Goal: Task Accomplishment & Management: Complete application form

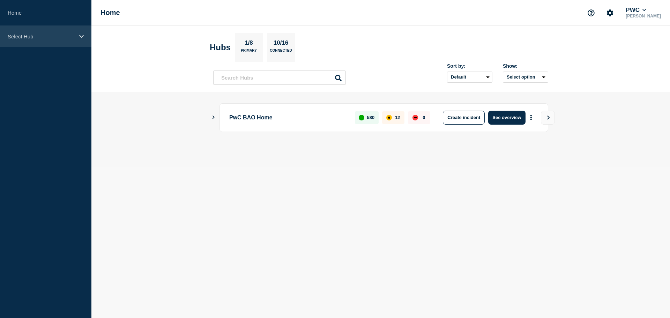
click at [30, 31] on div "Select Hub" at bounding box center [45, 36] width 91 height 21
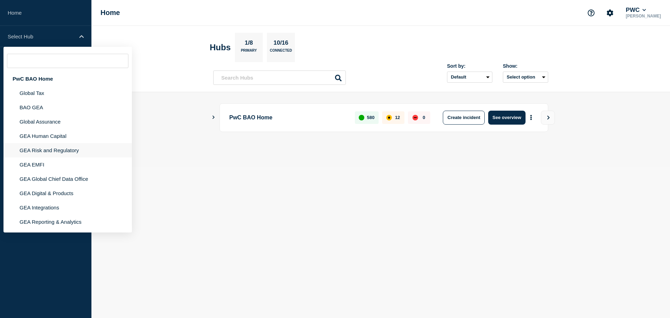
click at [35, 149] on li "GEA Risk and Regulatory" at bounding box center [67, 150] width 128 height 14
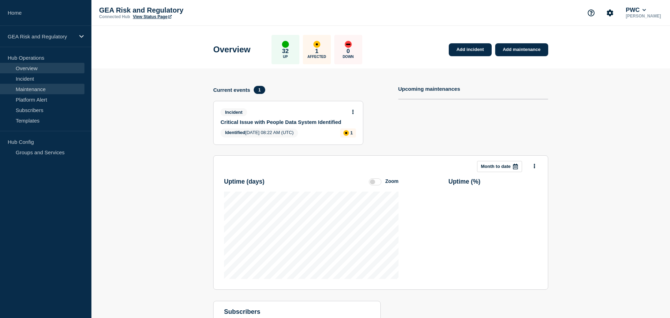
click at [43, 90] on link "Maintenance" at bounding box center [42, 89] width 84 height 10
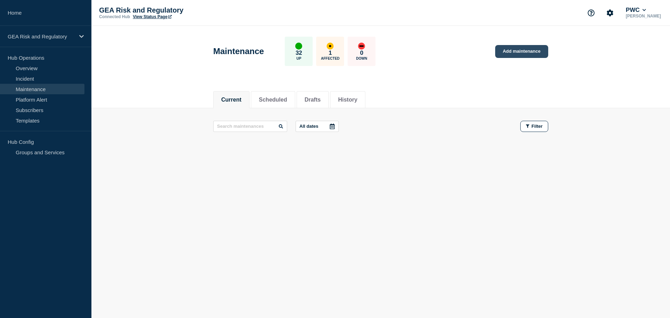
click at [526, 53] on link "Add maintenance" at bounding box center [521, 51] width 53 height 13
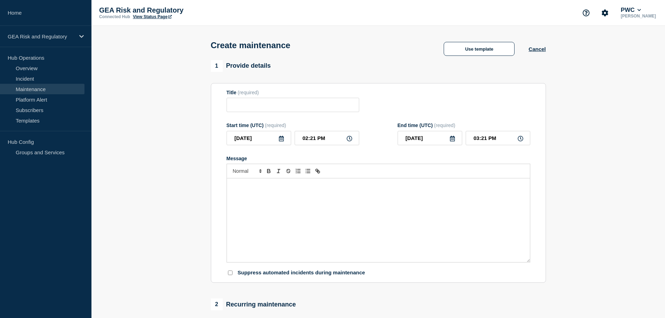
click at [275, 199] on div "Message" at bounding box center [378, 220] width 303 height 84
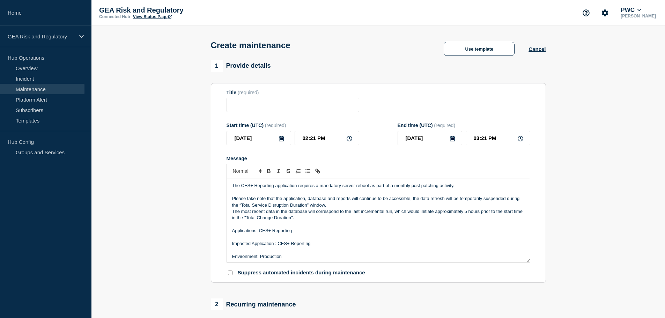
scroll to position [74, 0]
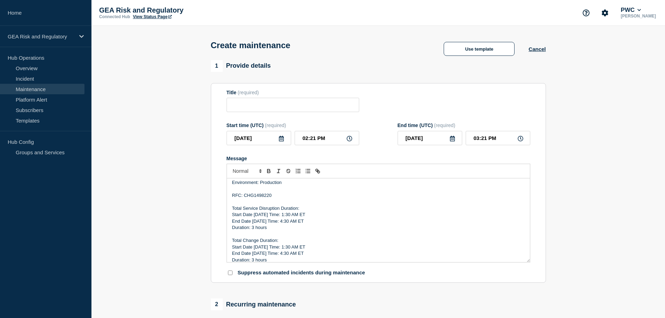
click at [259, 199] on p "RFC: CHG1498220" at bounding box center [378, 195] width 292 height 6
drag, startPoint x: 259, startPoint y: 215, endPoint x: 254, endPoint y: 215, distance: 5.6
click at [254, 215] on p "Start Date 8/2/25 Time: 1:30 AM ET" at bounding box center [378, 214] width 292 height 6
click at [281, 223] on p "End Date 8/2/25 Time: 4:30 AM ET" at bounding box center [378, 221] width 292 height 6
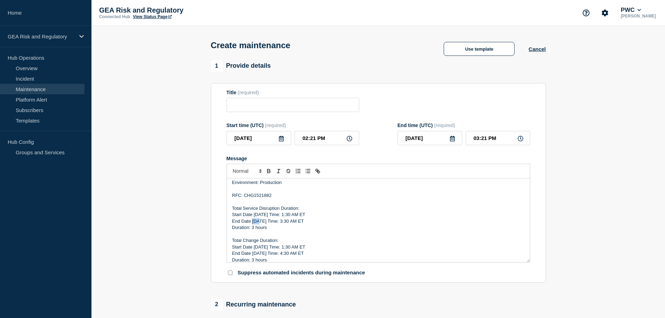
drag, startPoint x: 257, startPoint y: 222, endPoint x: 252, endPoint y: 222, distance: 4.9
click at [252, 222] on p "End Date 8/2/25 Time: 3:30 AM ET" at bounding box center [378, 221] width 292 height 6
click at [253, 229] on p "Duration: 3 hours" at bounding box center [378, 227] width 292 height 6
drag, startPoint x: 269, startPoint y: 229, endPoint x: 232, endPoint y: 217, distance: 38.7
click at [232, 217] on div "The CES+ Reporting application requires a mandatory server reboot as part of a …" at bounding box center [378, 220] width 303 height 84
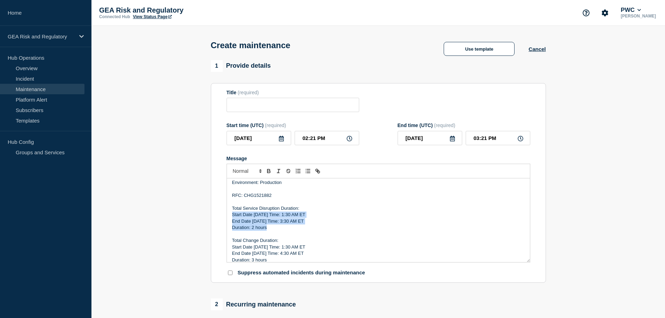
copy div "Start Date 9/6/25 Time: 1:30 AM ET End Date 9/6/25 Time: 3:30 AM ET Duration: 2…"
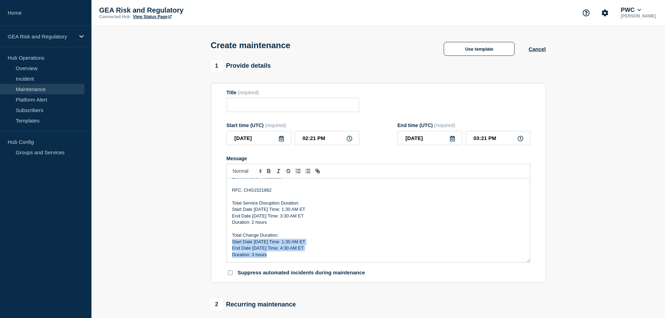
drag, startPoint x: 273, startPoint y: 261, endPoint x: 221, endPoint y: 241, distance: 55.2
click at [221, 241] on section "Title (required) Start time (UTC) (required) 2025-09-04 02:21 PM End time (UTC)…" at bounding box center [378, 183] width 335 height 200
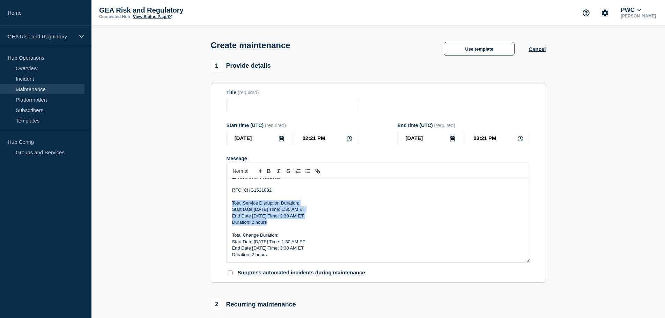
drag, startPoint x: 275, startPoint y: 223, endPoint x: 231, endPoint y: 204, distance: 48.2
click at [231, 204] on div "The CES+ Reporting application requires a mandatory server reboot as part of a …" at bounding box center [378, 220] width 303 height 84
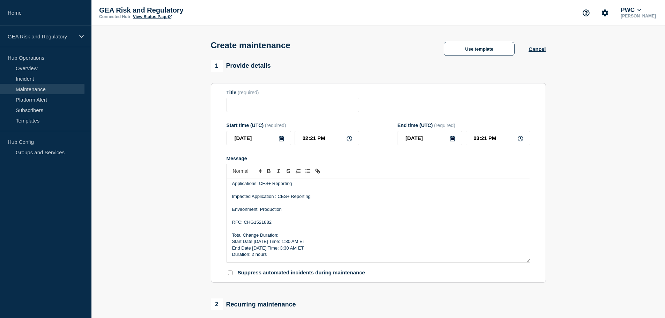
scroll to position [0, 0]
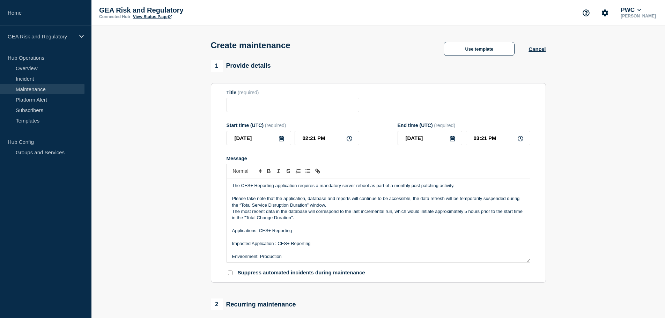
click at [281, 141] on icon at bounding box center [281, 139] width 6 height 6
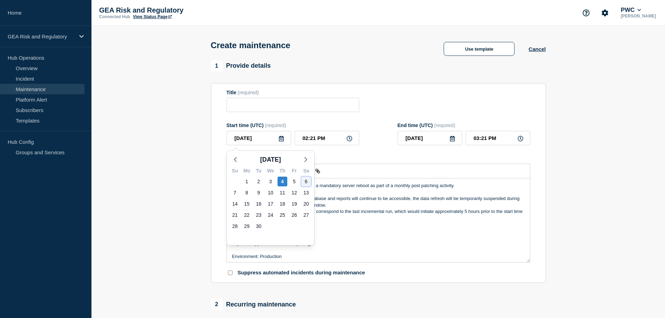
click at [308, 182] on div "6" at bounding box center [306, 182] width 10 height 10
type input "2025-09-06"
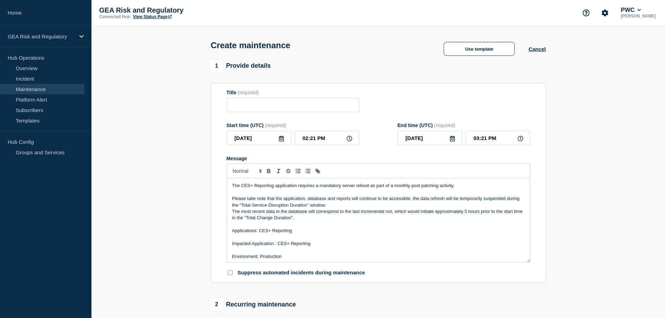
scroll to position [291, 0]
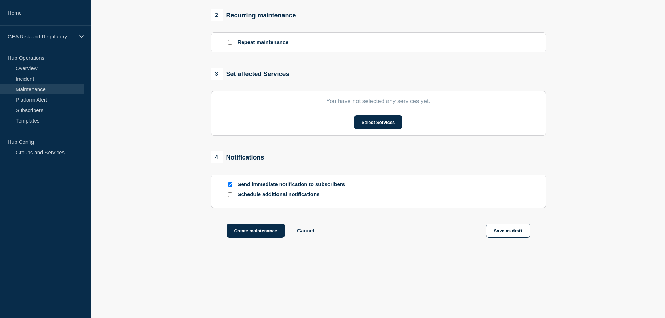
click at [231, 182] on input "Send immediate notification to subscribers" at bounding box center [230, 184] width 5 height 5
checkbox input "false"
click at [377, 120] on button "Select Services" at bounding box center [378, 122] width 49 height 14
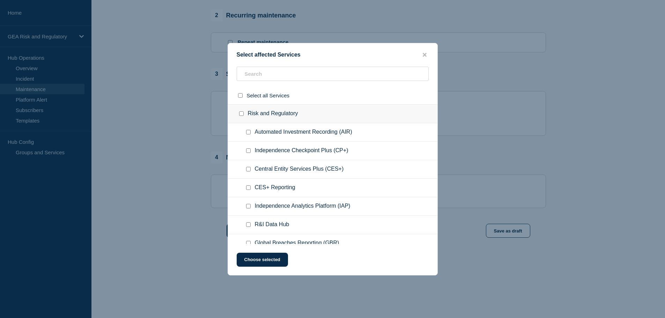
click at [249, 186] on input "CES+ Reporting checkbox" at bounding box center [248, 187] width 5 height 5
checkbox input "true"
click at [262, 259] on button "Choose selected" at bounding box center [262, 260] width 51 height 14
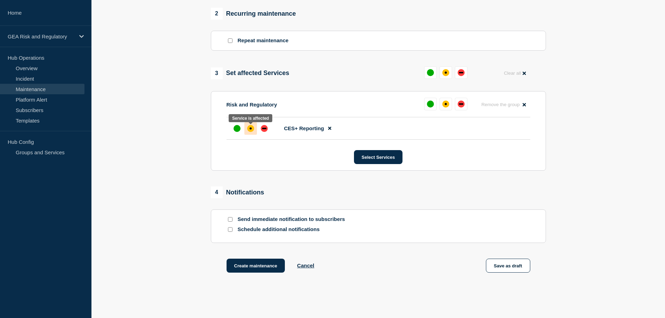
click at [250, 131] on div "affected" at bounding box center [250, 128] width 7 height 7
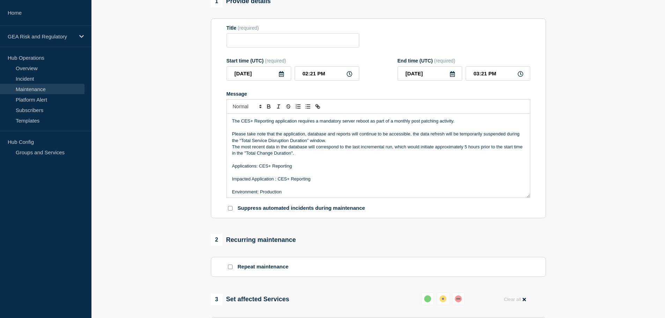
scroll to position [0, 0]
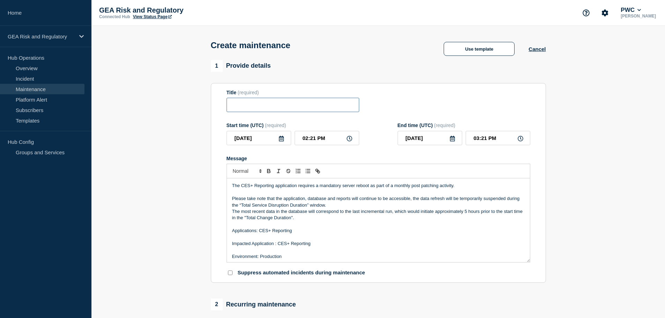
click at [271, 103] on input "Title" at bounding box center [292, 105] width 133 height 14
paste input "CES+ Reporting - Production - Post Patching Server Reboot"
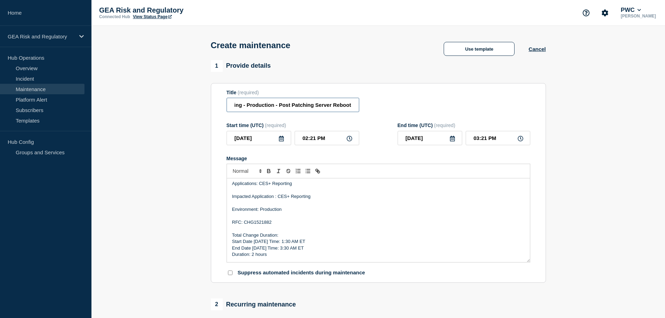
type input "CES+ Reporting - Production - Post Patching Server Reboot"
click at [300, 141] on input "02:21 PM" at bounding box center [327, 138] width 65 height 14
type input "05:21 PM"
type input "06:21 PM"
type input "05:31 PM"
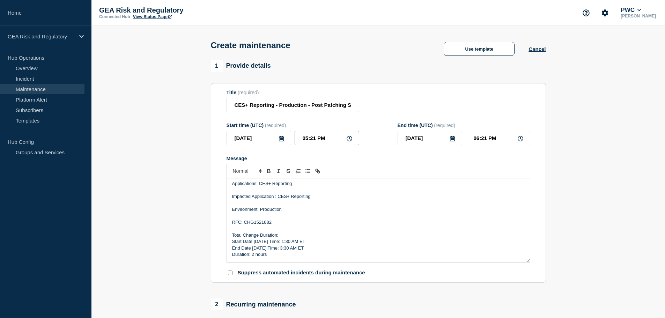
type input "06:31 PM"
type input "05:30 PM"
type input "06:30 PM"
type input "05:30 AM"
click at [469, 142] on input "06:30 AM" at bounding box center [497, 138] width 65 height 14
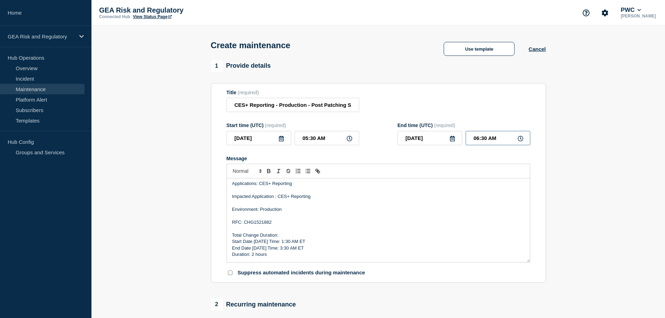
type input "07:30 AM"
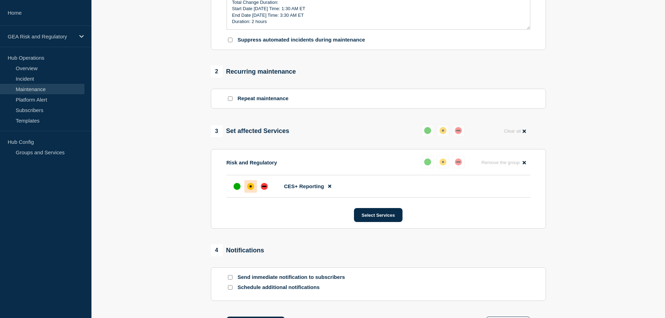
scroll to position [327, 0]
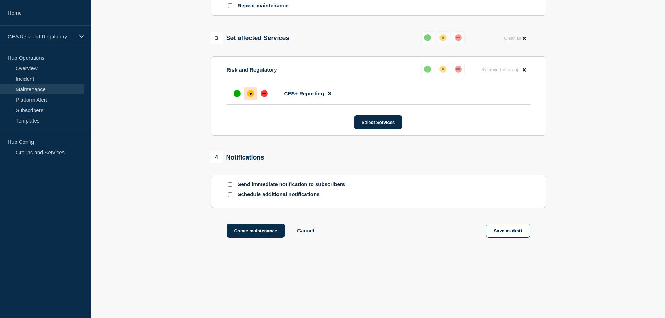
click at [229, 195] on input "Schedule additional notifications" at bounding box center [230, 194] width 5 height 5
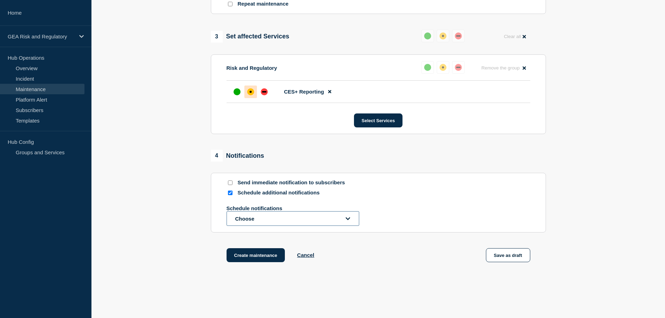
click at [258, 222] on button "Choose" at bounding box center [292, 218] width 133 height 15
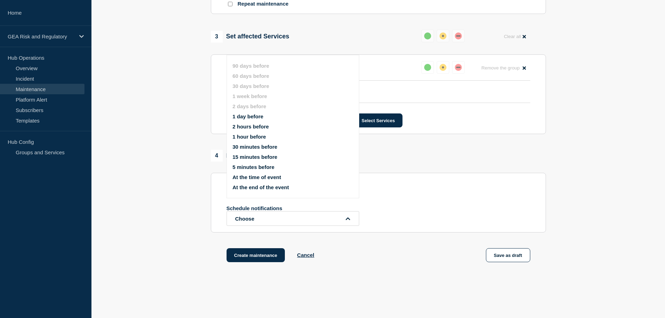
click at [179, 243] on section "1 Provide details Title (required) CES+ Reporting - Production - Post Patching …" at bounding box center [377, 6] width 573 height 547
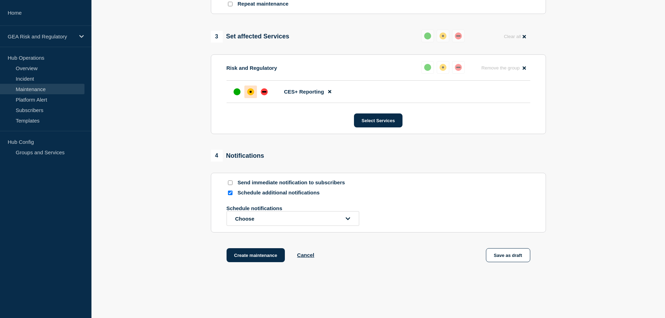
click at [230, 194] on input "Schedule additional notifications" at bounding box center [230, 193] width 5 height 5
checkbox input "false"
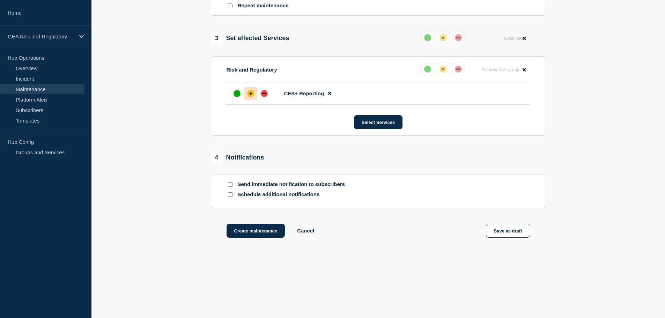
click at [230, 185] on input "Send immediate notification to subscribers" at bounding box center [230, 184] width 5 height 5
checkbox input "true"
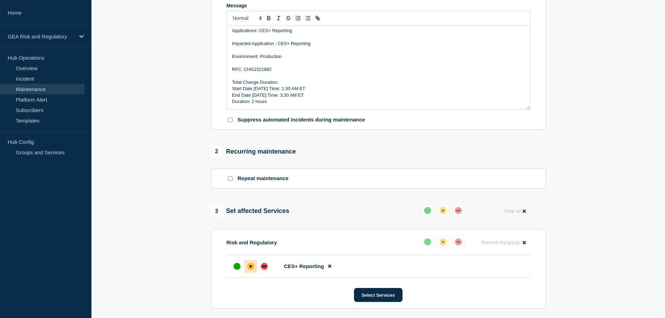
scroll to position [95, 0]
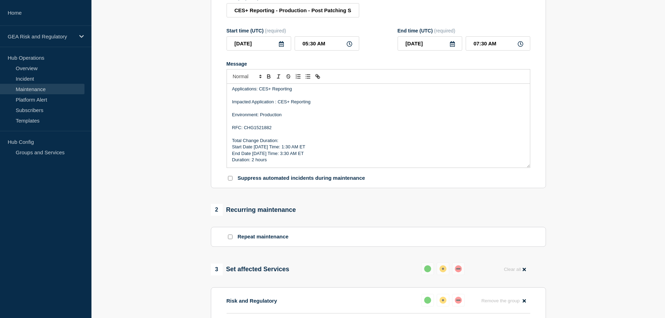
click at [333, 146] on p "Start Date 9/6/25 Time: 1:30 AM ET" at bounding box center [378, 147] width 292 height 6
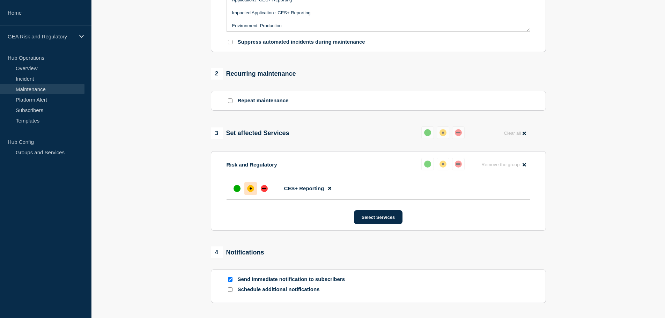
scroll to position [327, 0]
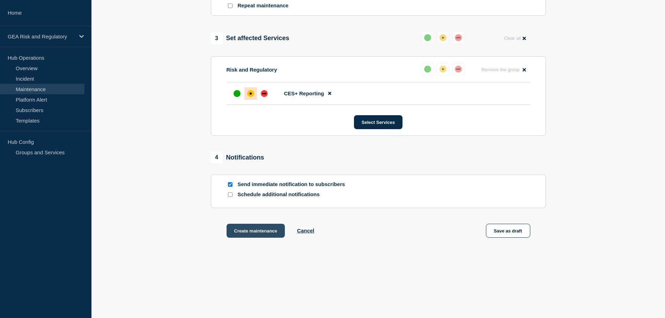
click at [251, 233] on button "Create maintenance" at bounding box center [255, 231] width 59 height 14
